Goal: Check status: Check status

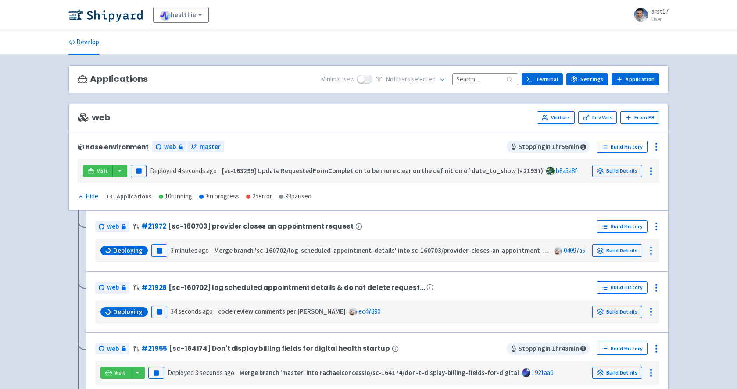
click at [96, 179] on div "Visit Pause Deployed 4 seconds ago [sc-163299] Update RequestedFormCompletion t…" at bounding box center [368, 171] width 575 height 17
click at [99, 173] on span "Visit" at bounding box center [102, 171] width 11 height 7
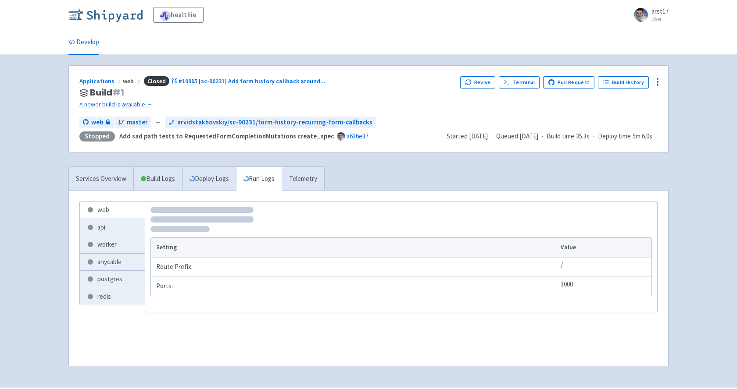
click at [92, 13] on img at bounding box center [105, 15] width 74 height 14
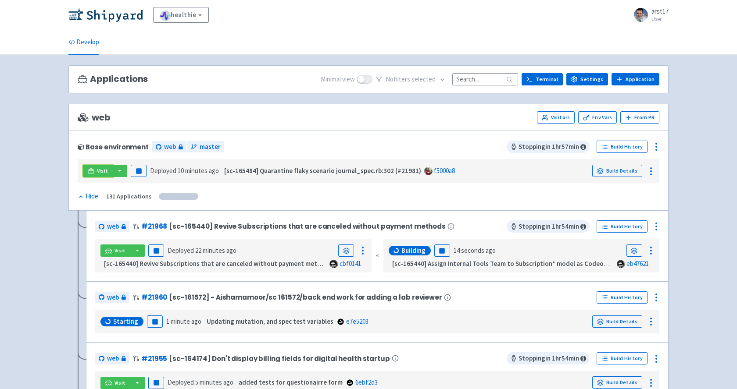
click at [97, 169] on span "Visit" at bounding box center [102, 171] width 11 height 7
